Goal: Task Accomplishment & Management: Manage account settings

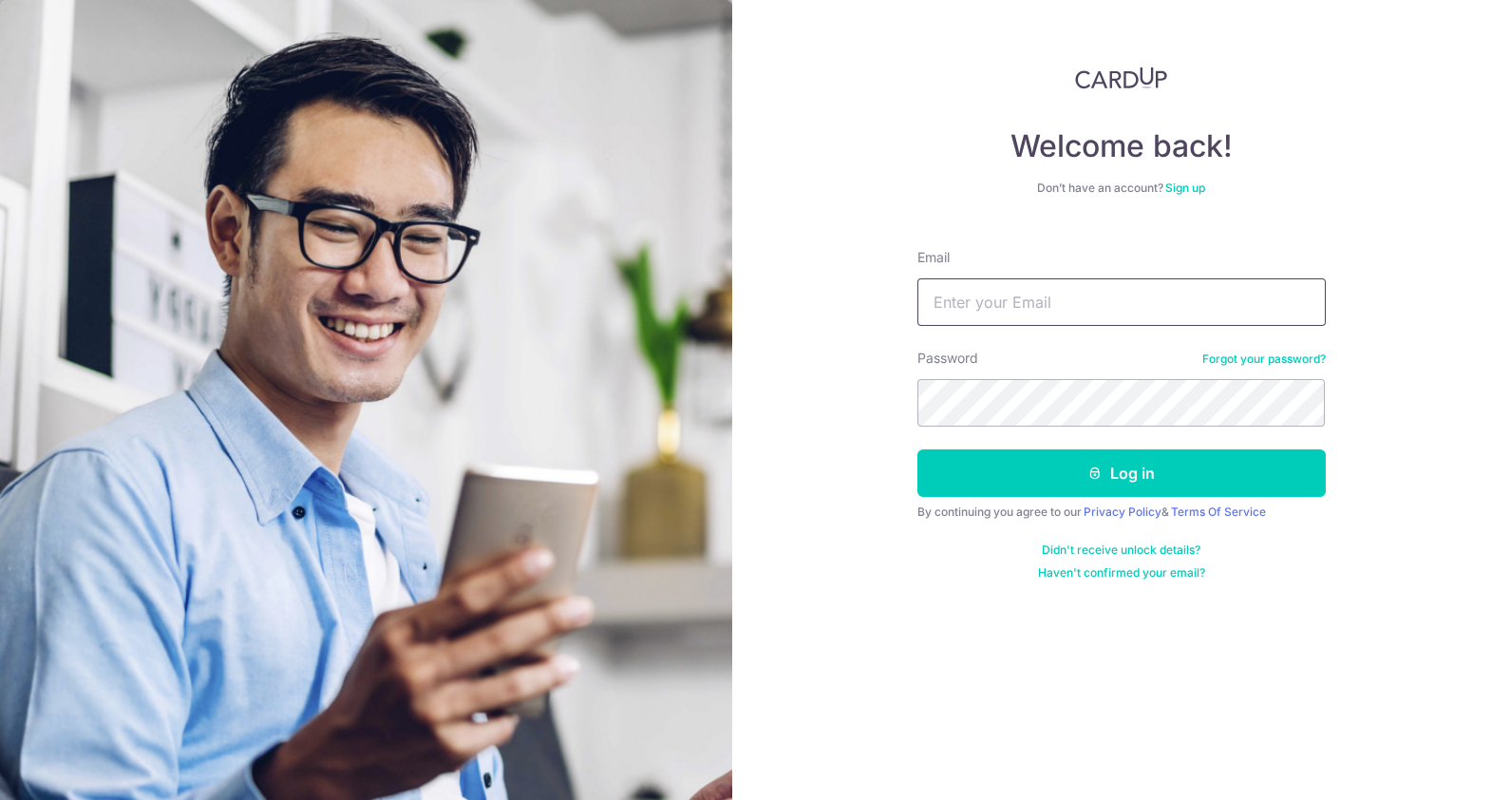
click at [1002, 300] on input "Email" at bounding box center [1122, 301] width 408 height 47
type input "[EMAIL_ADDRESS][DOMAIN_NAME]"
click at [918, 449] on button "Log in" at bounding box center [1122, 472] width 408 height 47
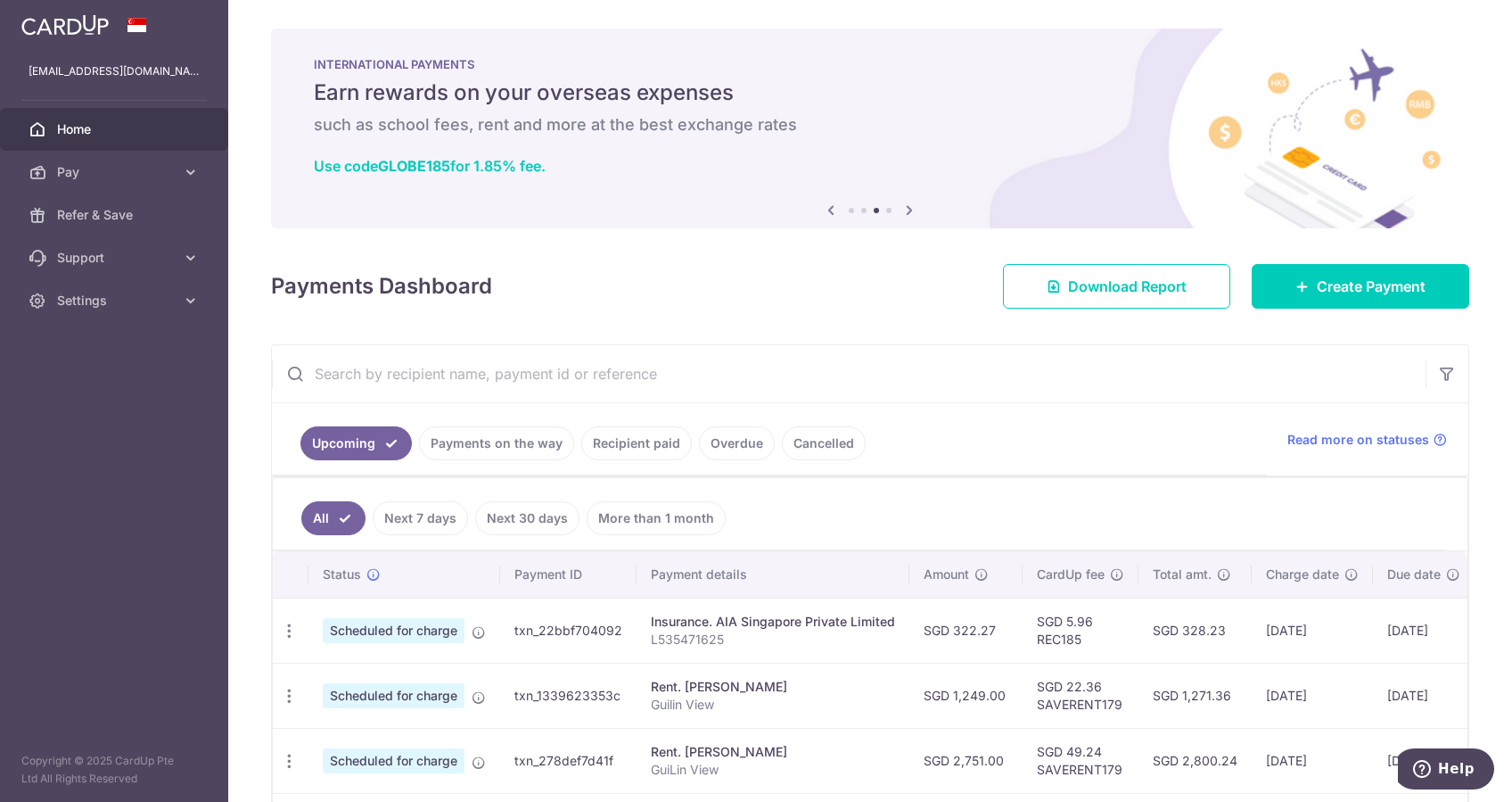
drag, startPoint x: 600, startPoint y: 136, endPoint x: 670, endPoint y: 143, distance: 70.3
click at [669, 144] on div "INTERNATIONAL PAYMENTS Earn rewards on your overseas expenses such as school fe…" at bounding box center [870, 117] width 1199 height 178
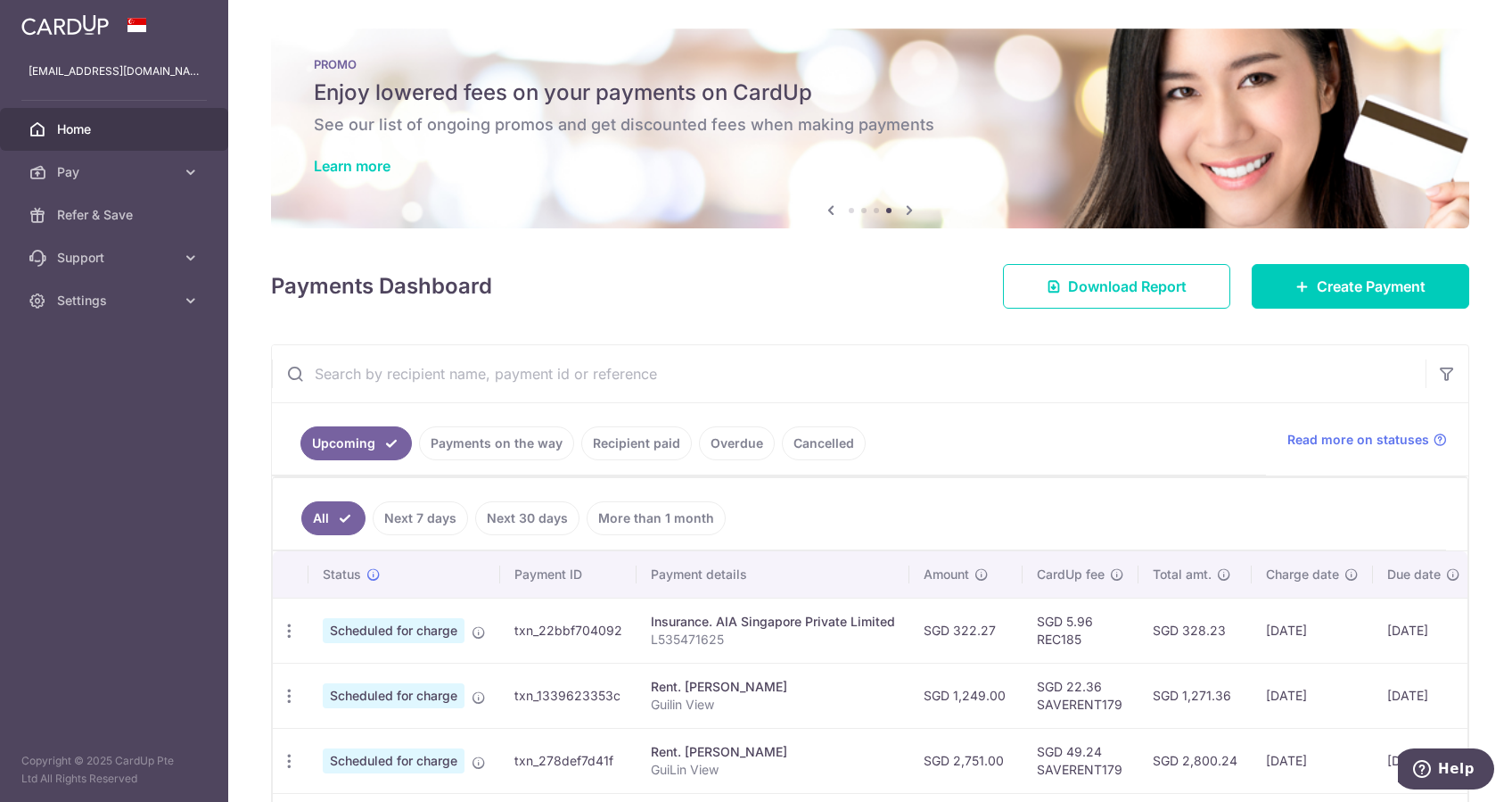
click at [670, 143] on div "PROMO Enjoy lowered fees on your payments on CardUp See our list of ongoing pro…" at bounding box center [870, 117] width 1199 height 178
click at [641, 301] on div "Payments Dashboard Download Report Create Payment" at bounding box center [870, 283] width 1199 height 52
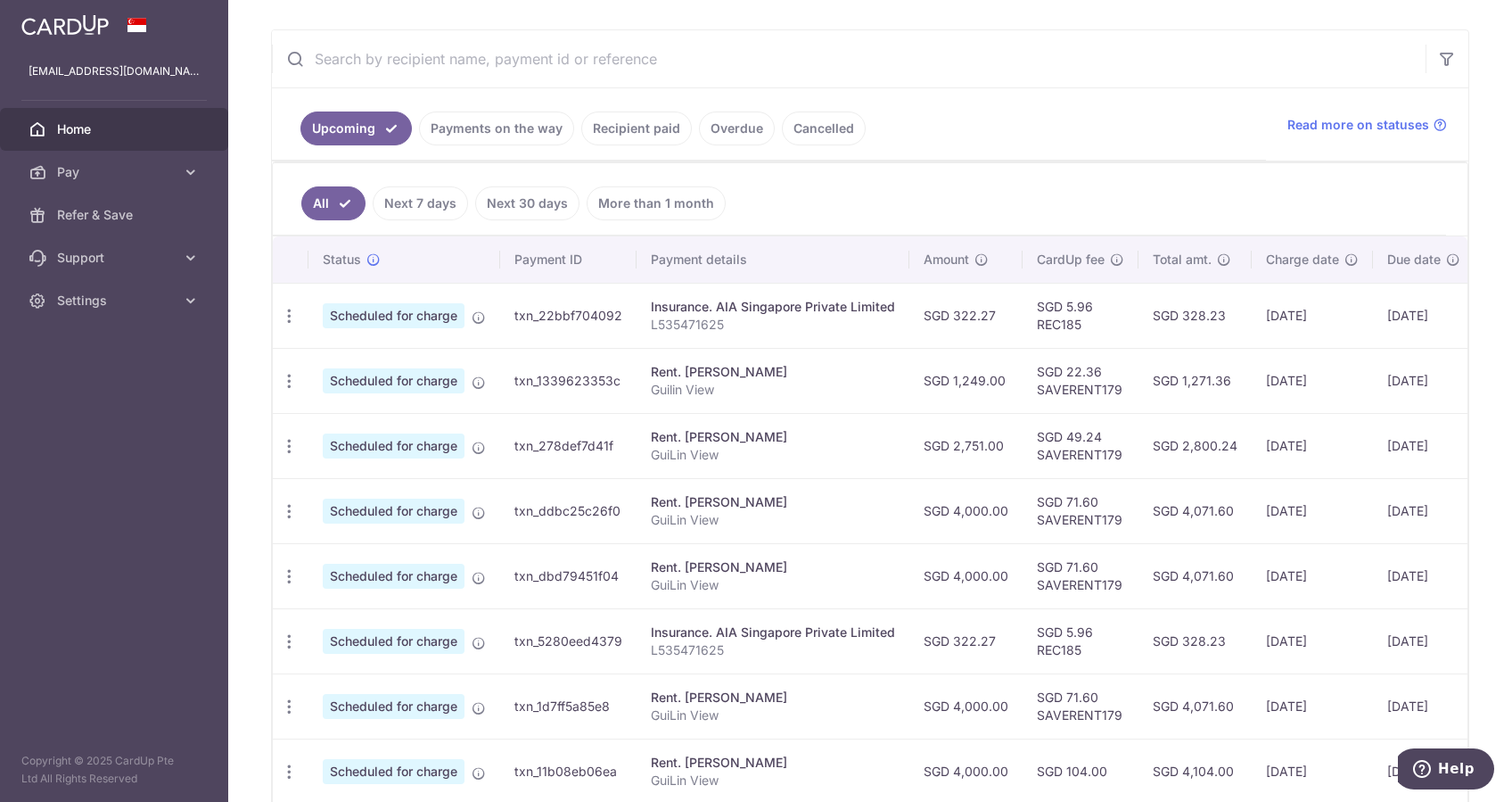
scroll to position [475, 0]
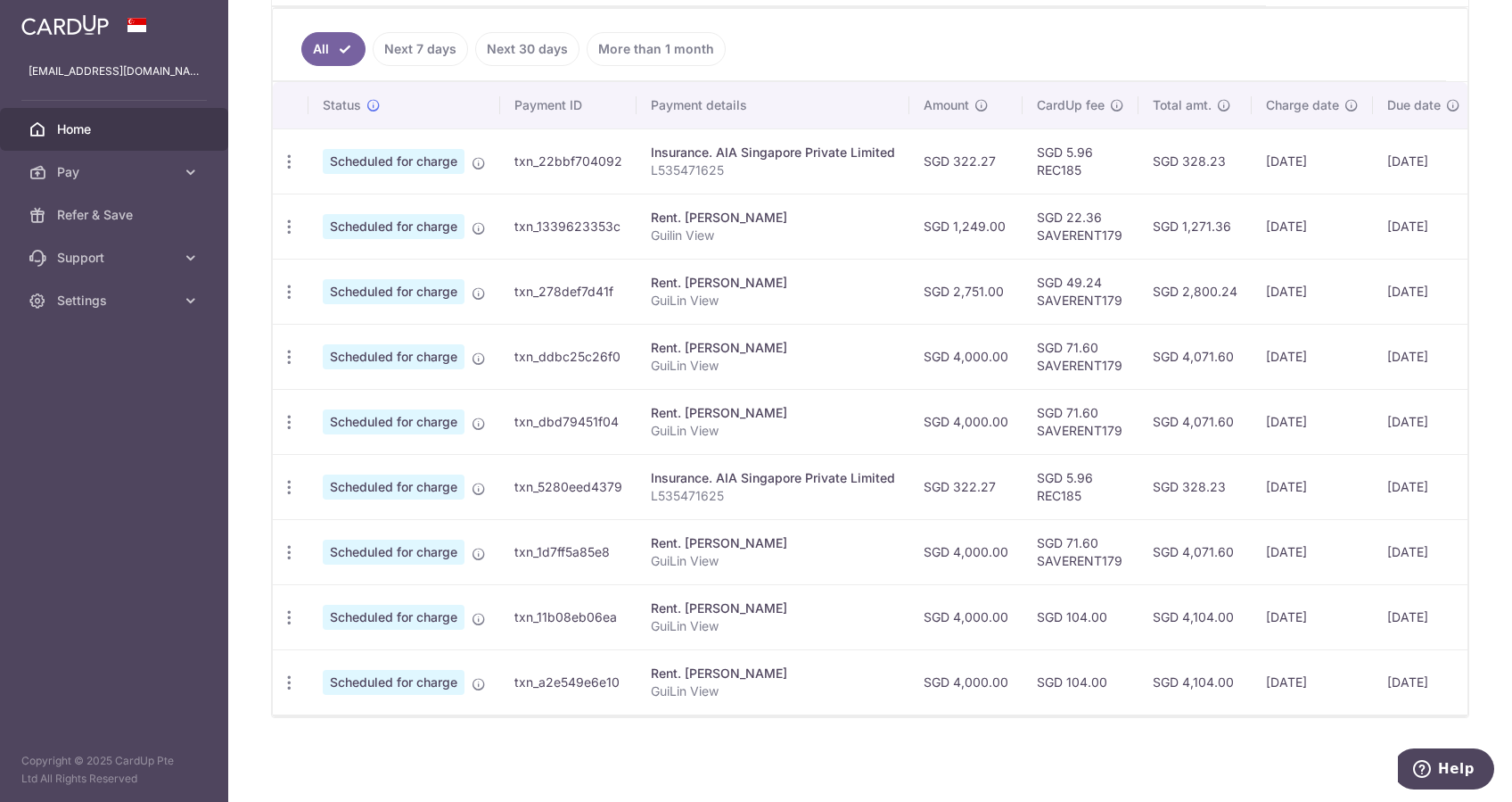
drag, startPoint x: 720, startPoint y: 769, endPoint x: 614, endPoint y: 757, distance: 106.7
click at [615, 750] on div "× Pause Schedule Pause all future payments in this series Pause just this one p…" at bounding box center [870, 401] width 1284 height 802
drag, startPoint x: 632, startPoint y: 740, endPoint x: 582, endPoint y: 752, distance: 51.4
click at [579, 750] on div "× Pause Schedule Pause all future payments in this series Pause just this one p…" at bounding box center [870, 401] width 1284 height 802
drag, startPoint x: 583, startPoint y: 745, endPoint x: 549, endPoint y: 758, distance: 36.4
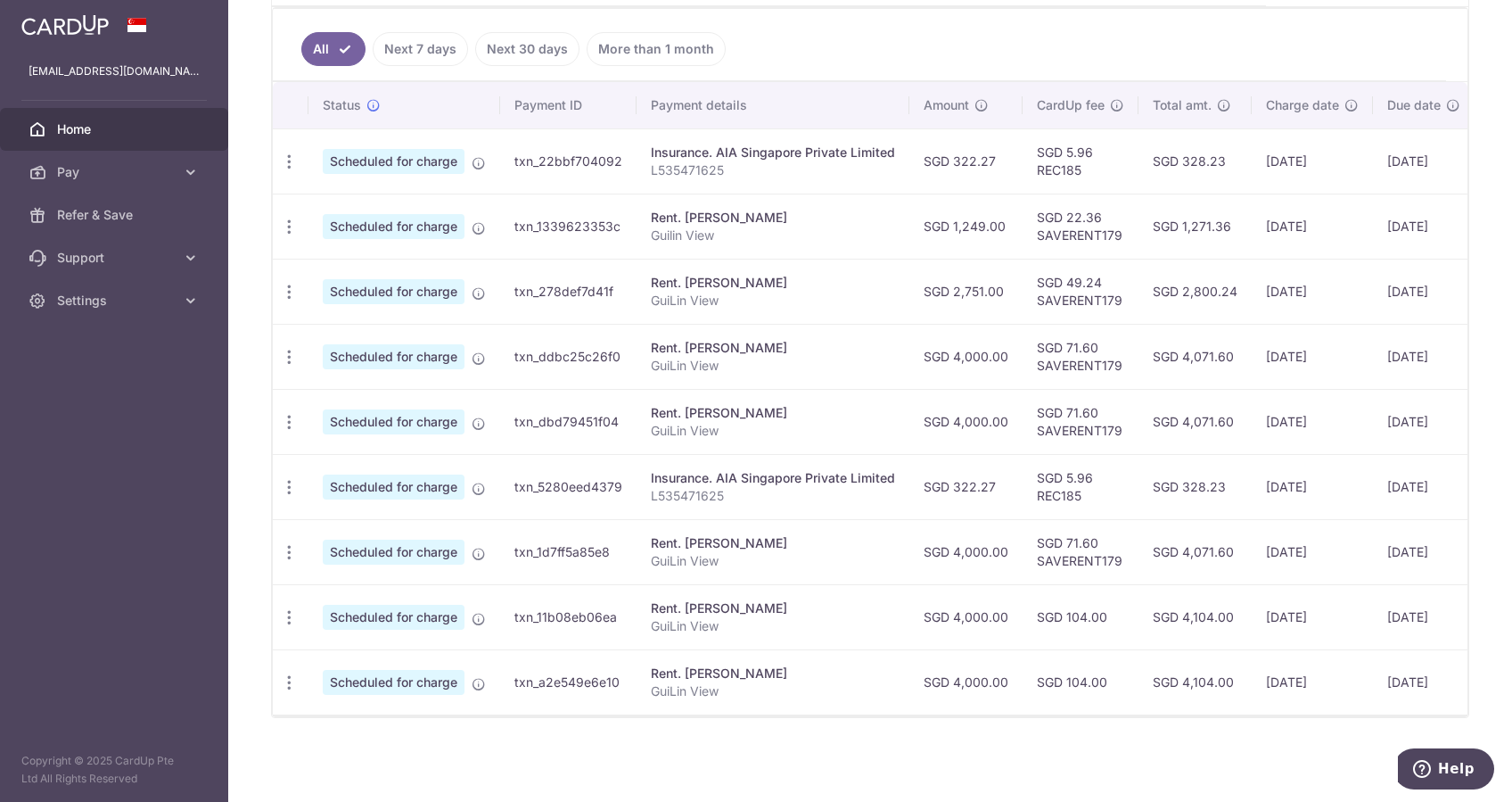
click at [549, 750] on div "× Pause Schedule Pause all future payments in this series Pause just this one p…" at bounding box center [870, 401] width 1284 height 802
drag, startPoint x: 549, startPoint y: 751, endPoint x: 432, endPoint y: 744, distance: 117.2
click at [432, 744] on div "× Pause Schedule Pause all future payments in this series Pause just this one p…" at bounding box center [870, 401] width 1284 height 802
click at [293, 154] on icon "button" at bounding box center [289, 162] width 19 height 19
drag, startPoint x: 133, startPoint y: 532, endPoint x: 180, endPoint y: 509, distance: 52.3
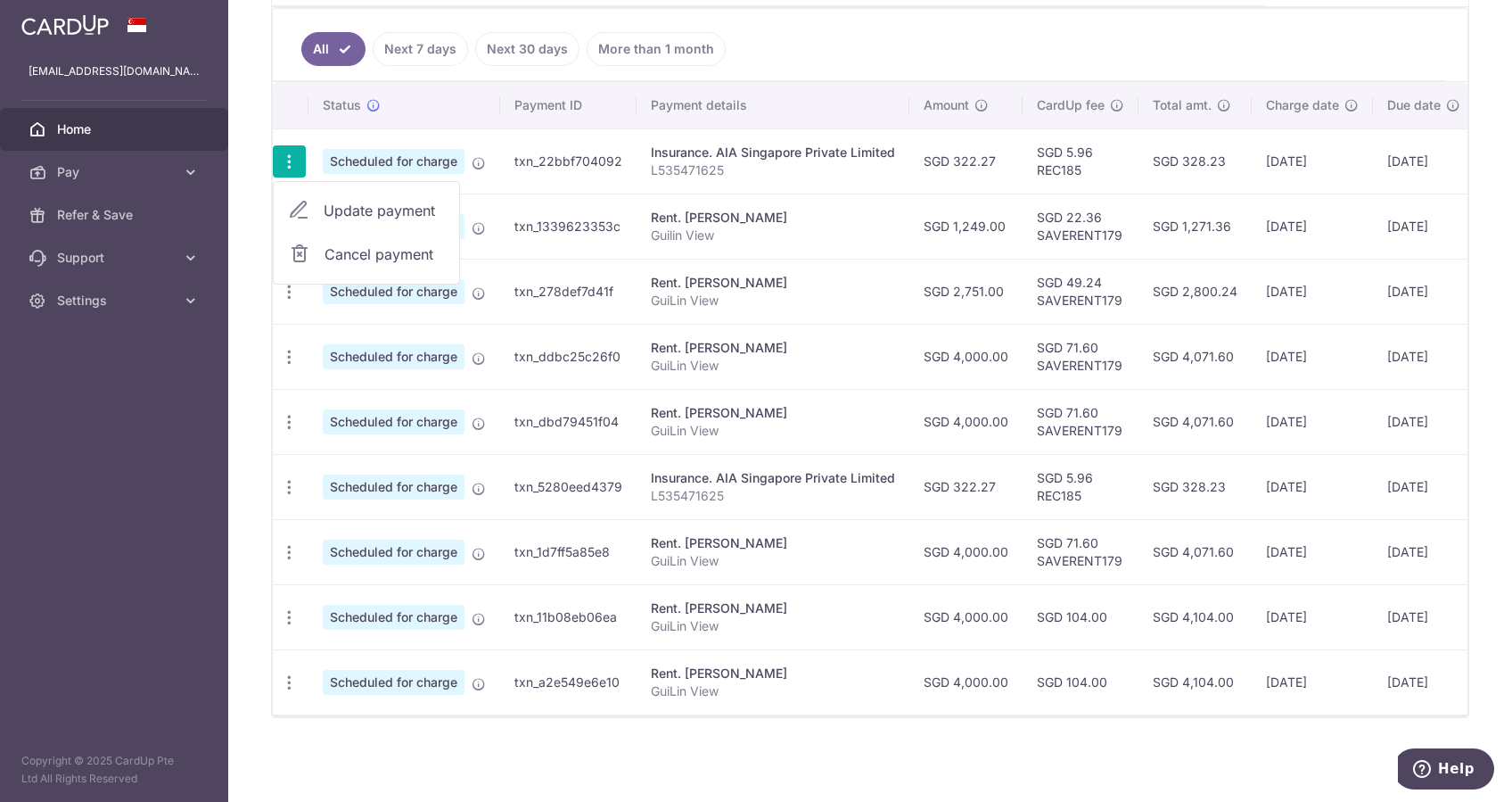
click at [133, 533] on aside "[EMAIL_ADDRESS][DOMAIN_NAME] Home Pay Payments Recipients Cards Refer & Save Su…" at bounding box center [114, 401] width 228 height 802
click at [122, 615] on aside "[EMAIL_ADDRESS][DOMAIN_NAME] Home Pay Payments Recipients Cards Refer & Save Su…" at bounding box center [114, 401] width 228 height 802
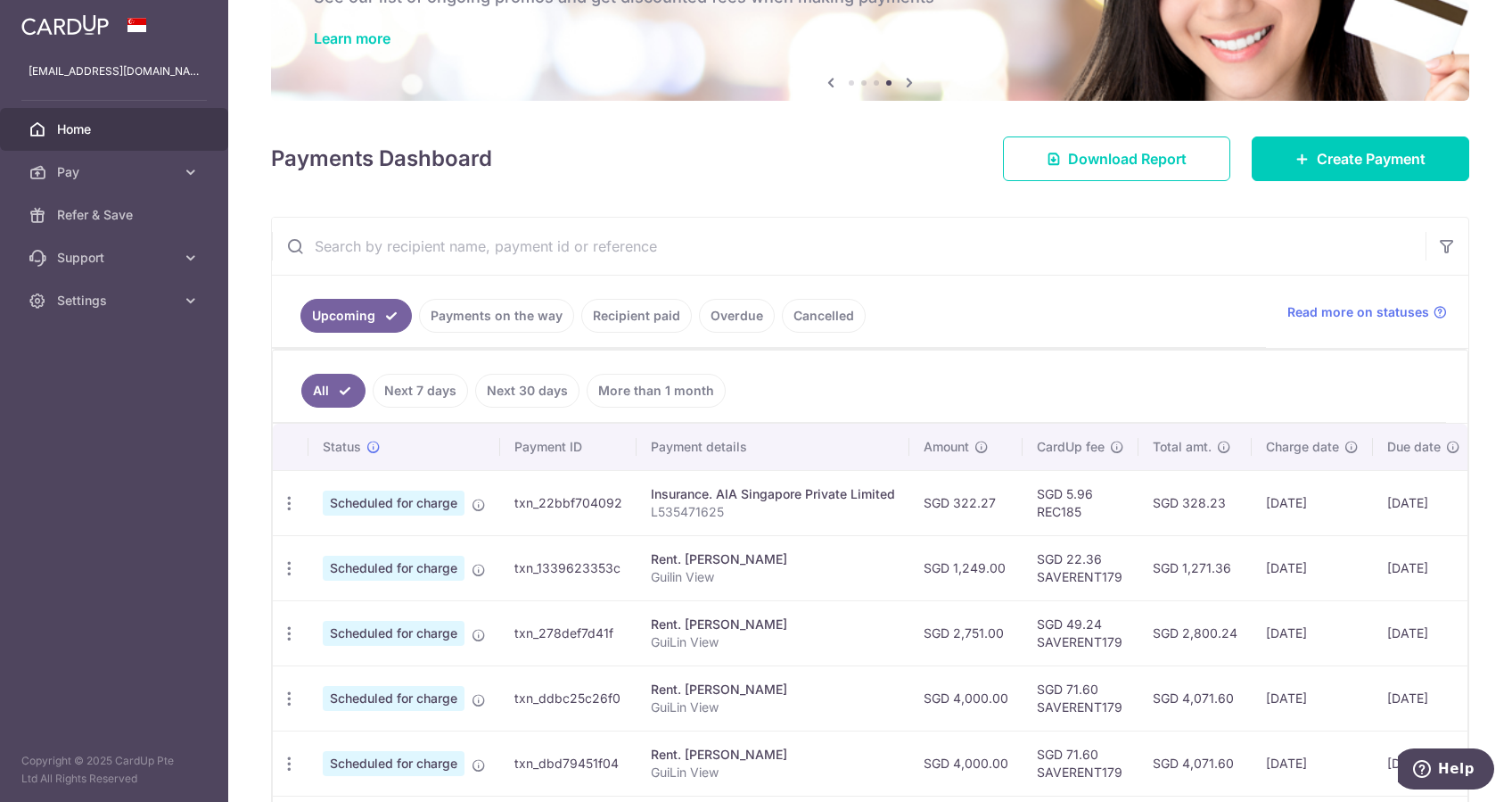
scroll to position [0, 0]
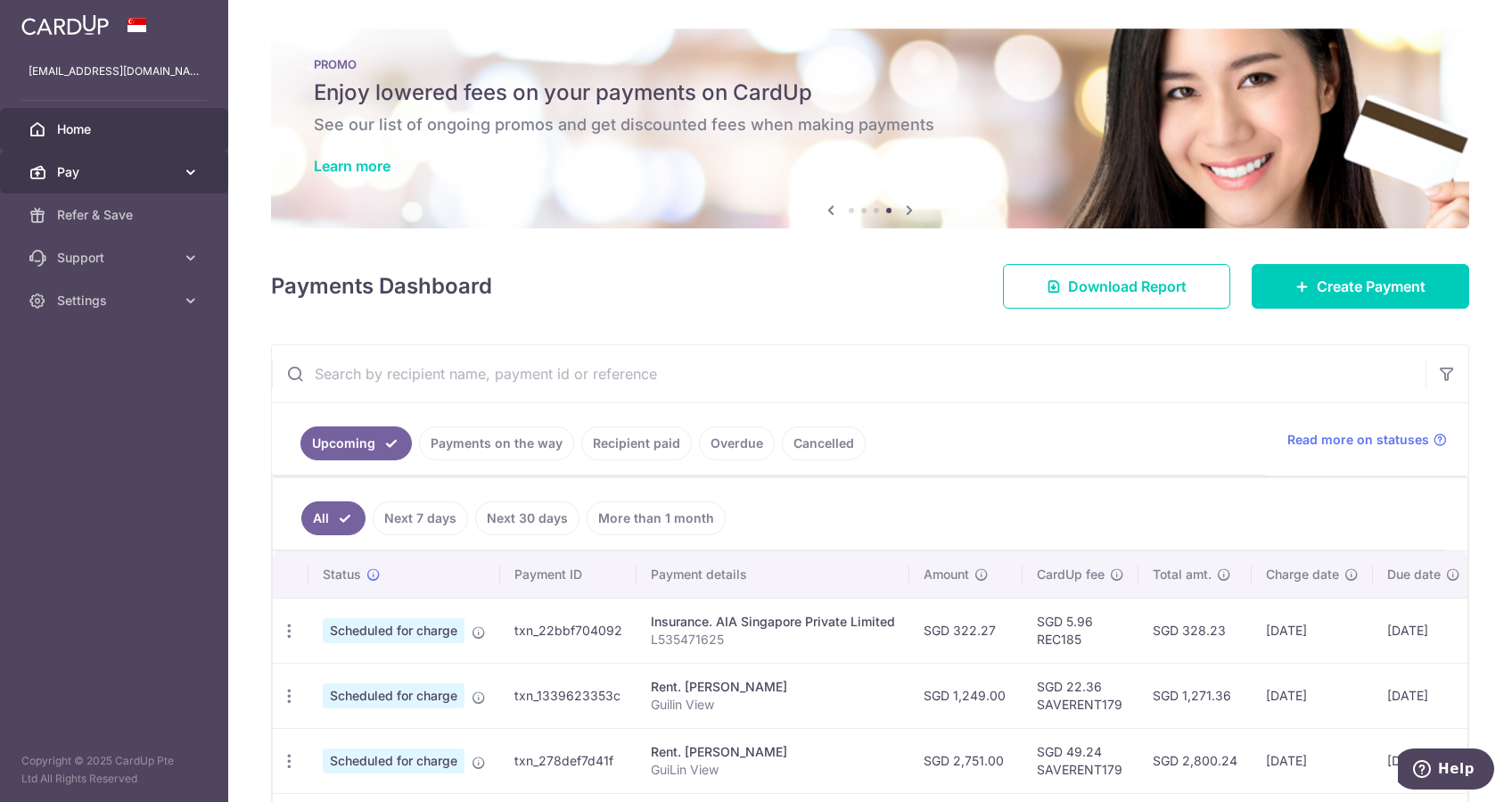
click at [129, 171] on span "Pay" at bounding box center [115, 172] width 117 height 18
click at [80, 615] on aside "[EMAIL_ADDRESS][DOMAIN_NAME] Home Pay Payments Recipients Cards Refer & Save Su…" at bounding box center [114, 401] width 228 height 802
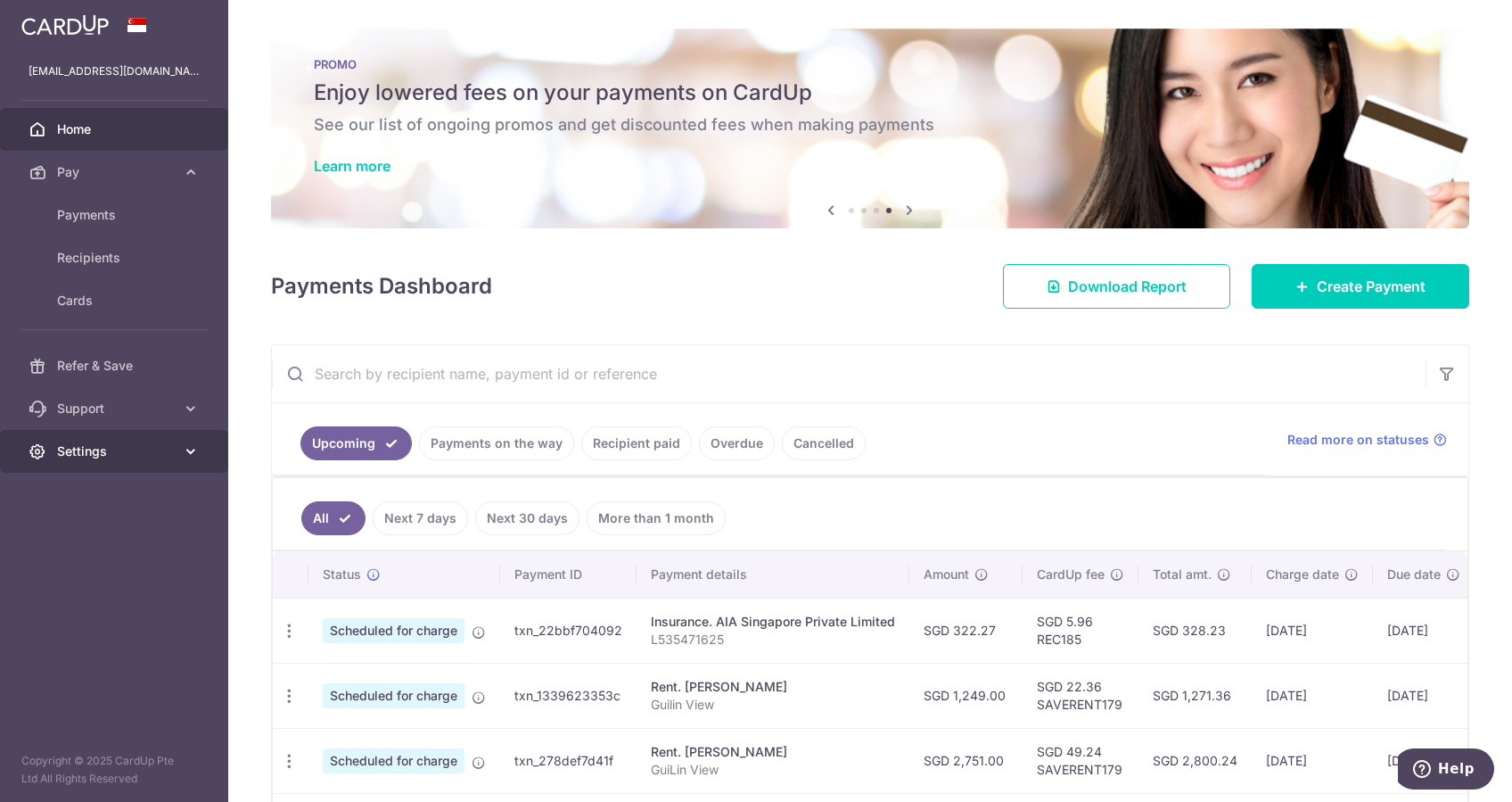
click at [68, 459] on span "Settings" at bounding box center [115, 451] width 117 height 18
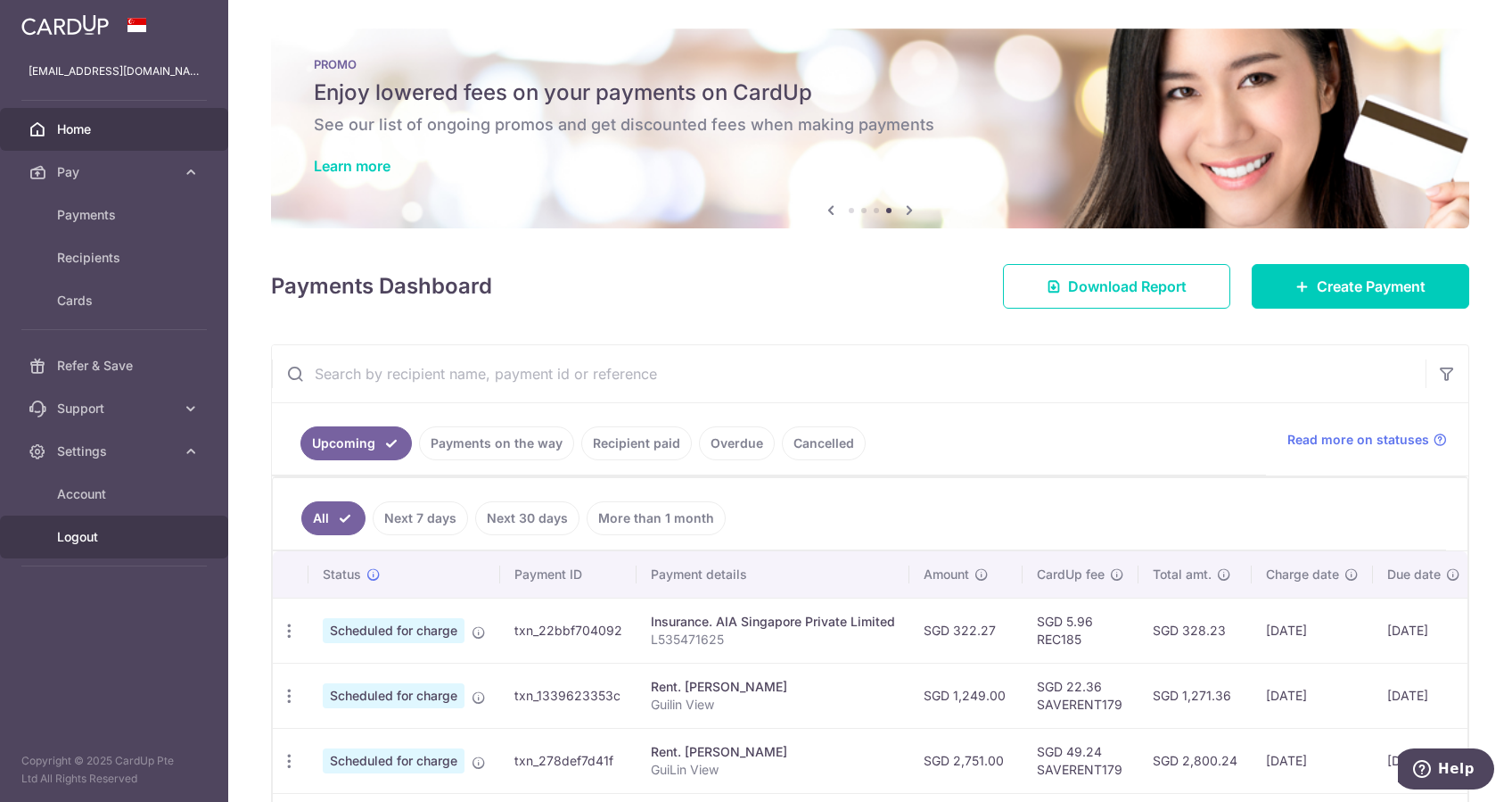
drag, startPoint x: 71, startPoint y: 528, endPoint x: 328, endPoint y: 504, distance: 258.1
click at [71, 528] on span "Logout" at bounding box center [115, 536] width 117 height 18
